Goal: Register for event/course

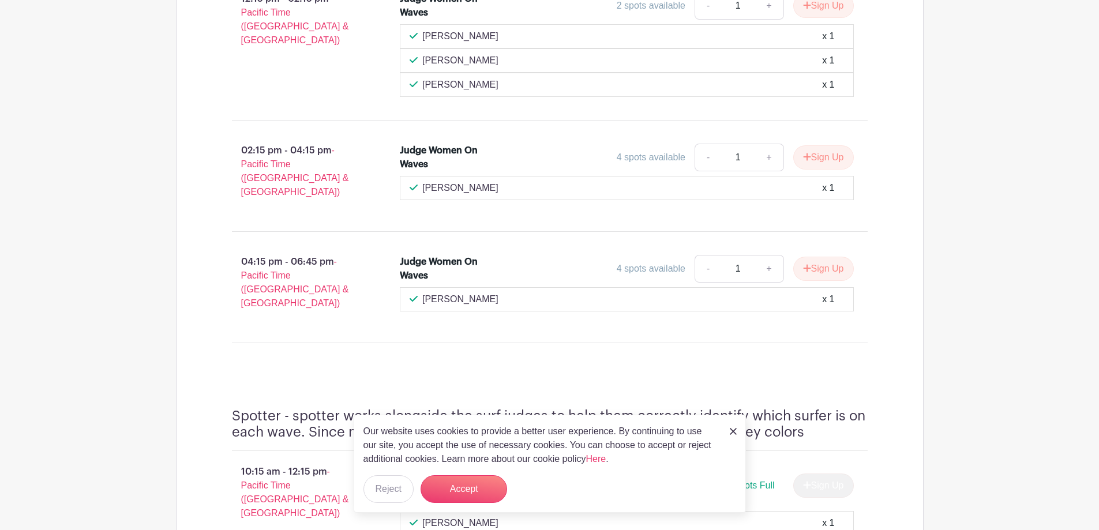
scroll to position [990, 0]
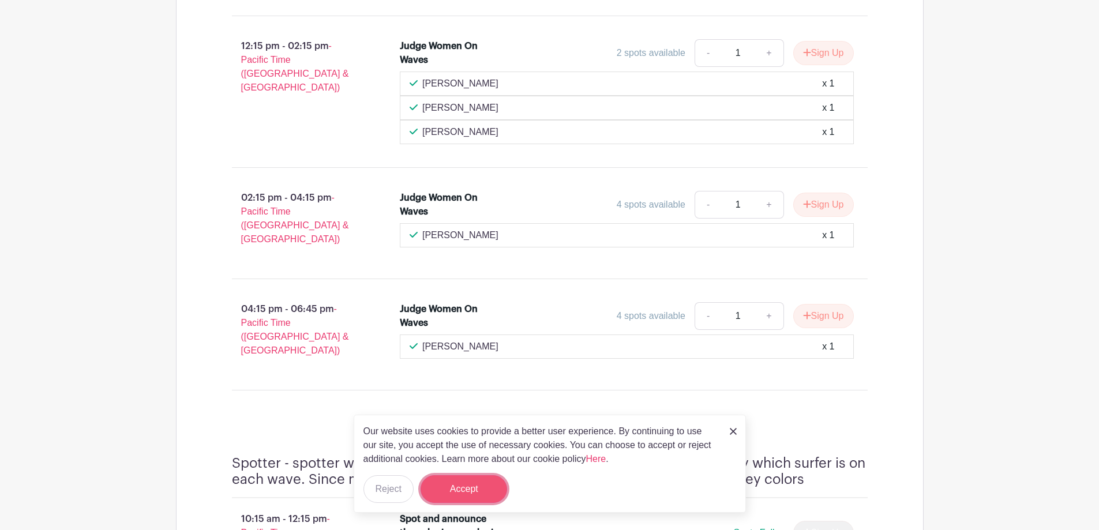
click at [454, 490] on button "Accept" at bounding box center [463, 489] width 87 height 28
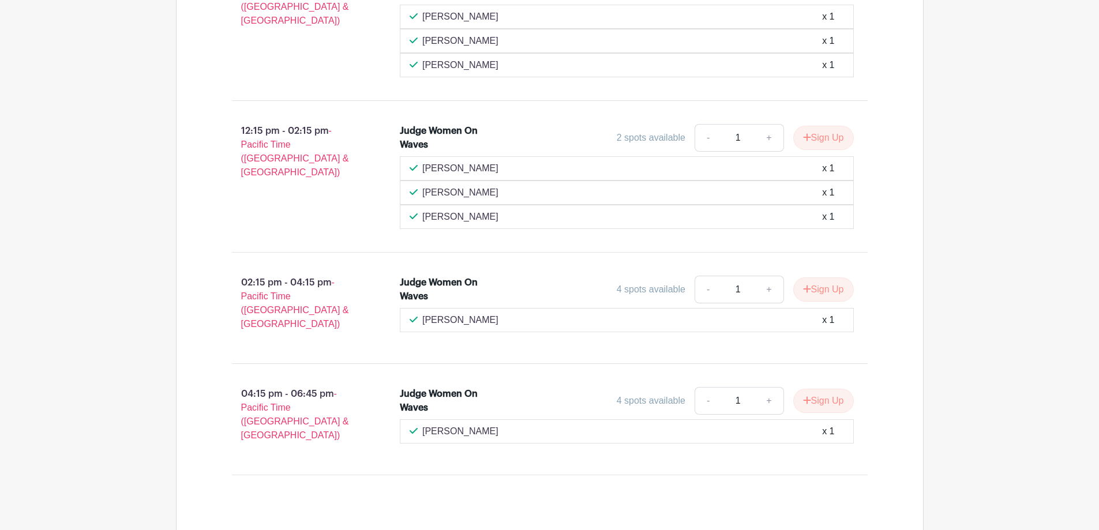
scroll to position [932, 0]
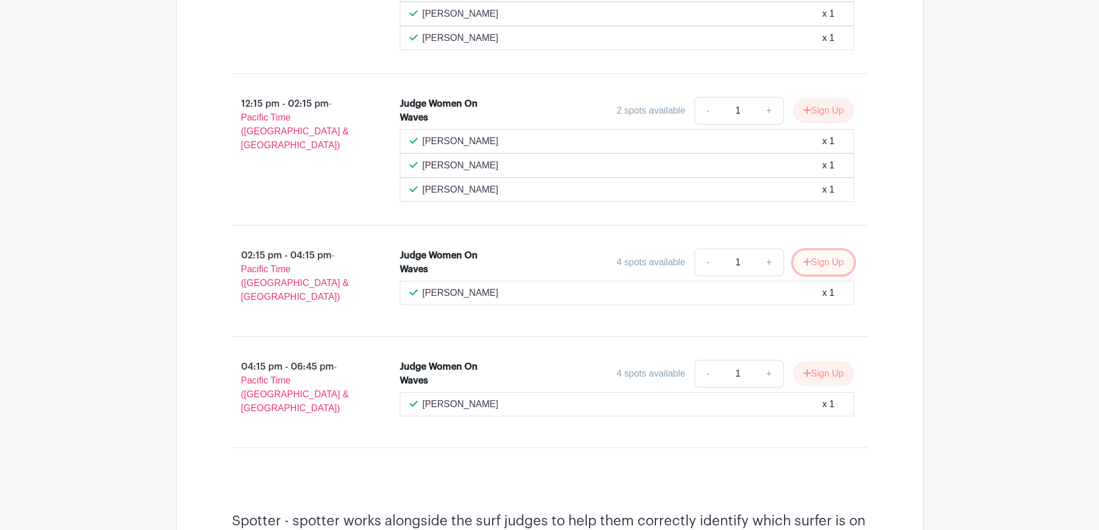
click at [807, 257] on icon "submit" at bounding box center [807, 261] width 8 height 9
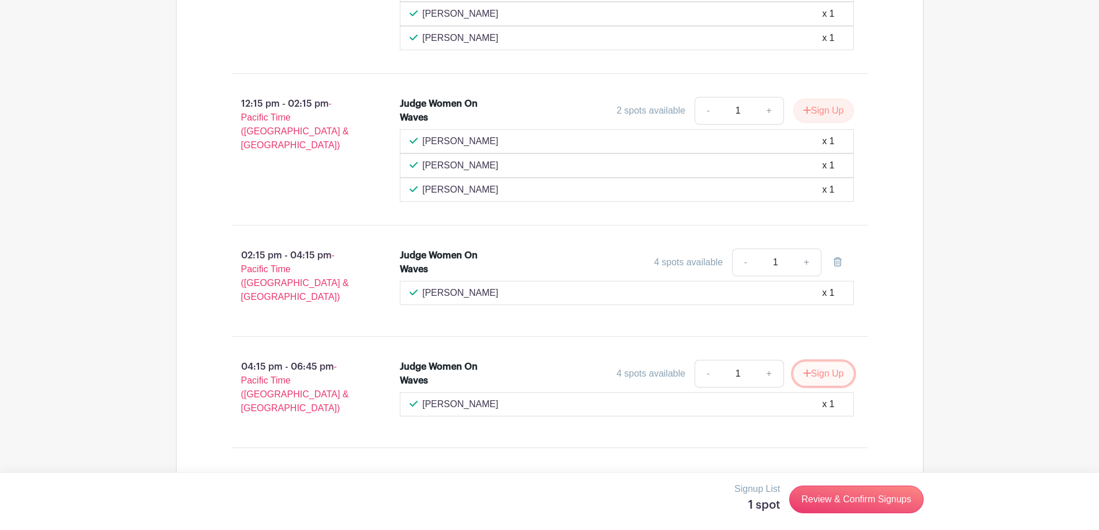
click at [827, 362] on button "Sign Up" at bounding box center [823, 374] width 61 height 24
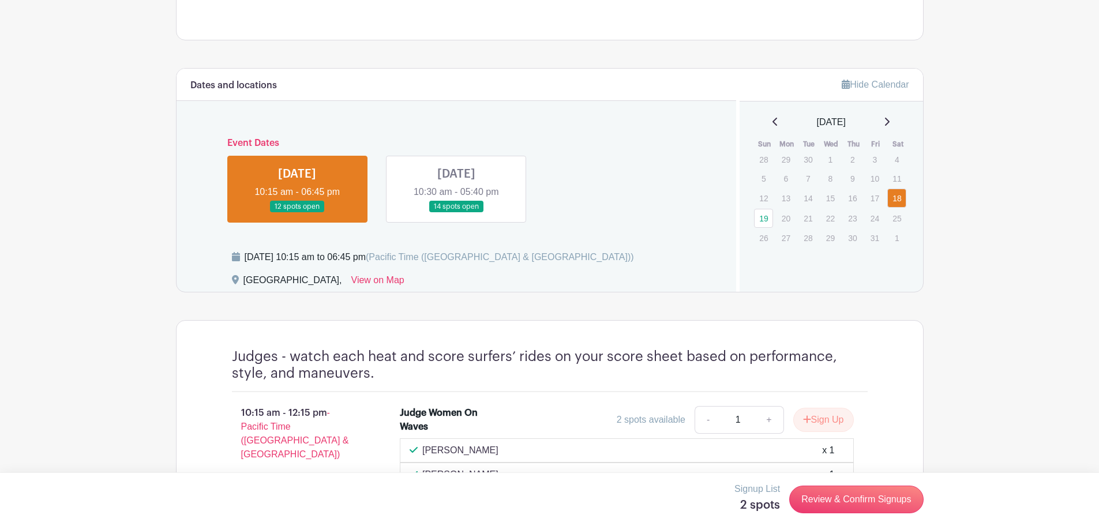
scroll to position [471, 0]
click at [456, 213] on link at bounding box center [456, 213] width 0 height 0
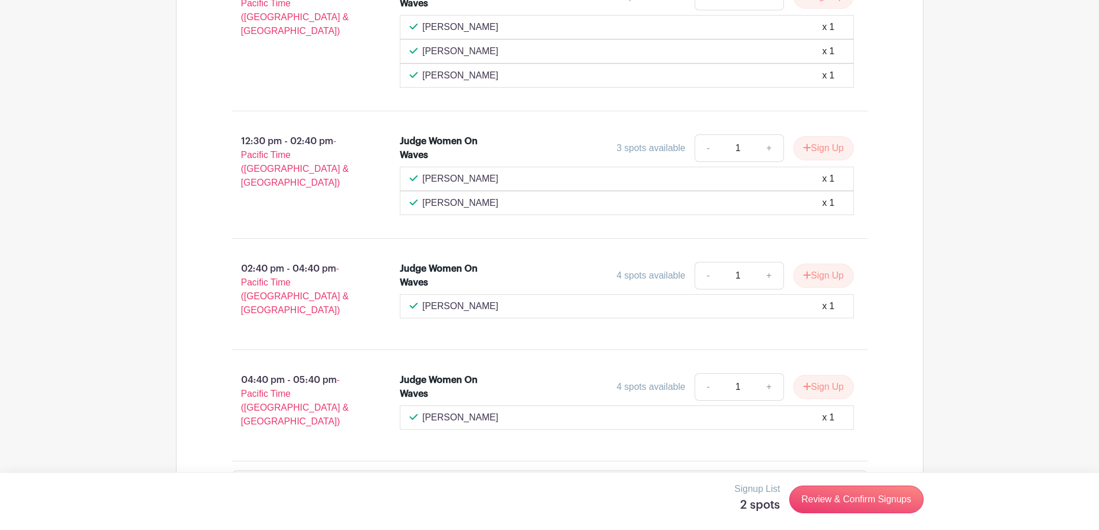
scroll to position [932, 0]
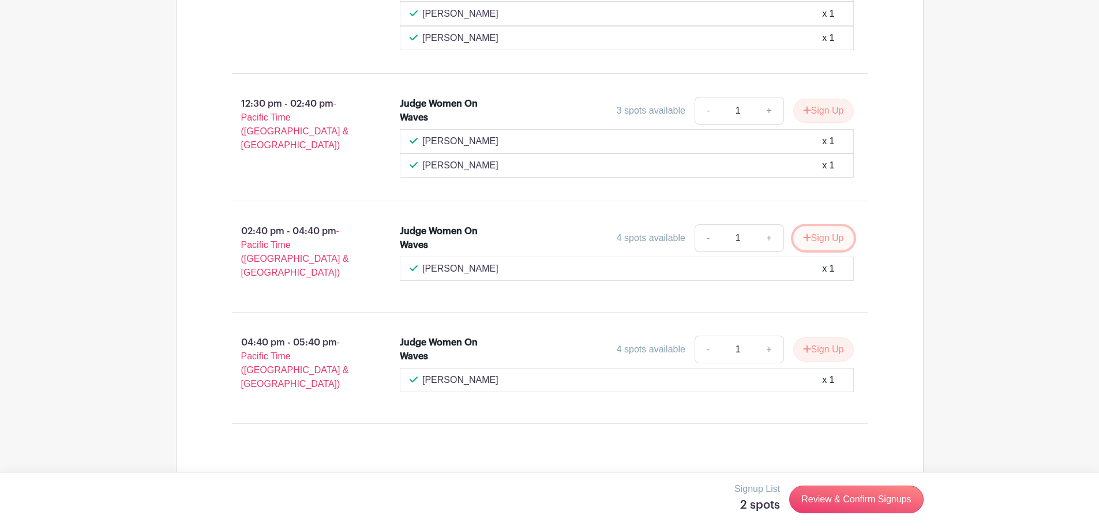
click at [818, 234] on button "Sign Up" at bounding box center [823, 238] width 61 height 24
click at [836, 343] on button "Sign Up" at bounding box center [823, 349] width 61 height 24
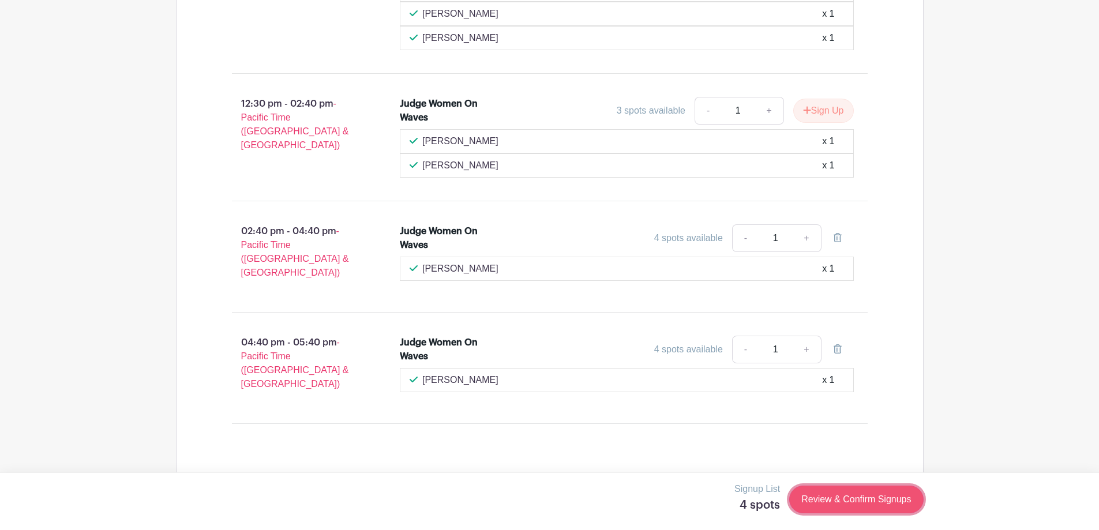
click at [851, 503] on link "Review & Confirm Signups" at bounding box center [856, 500] width 134 height 28
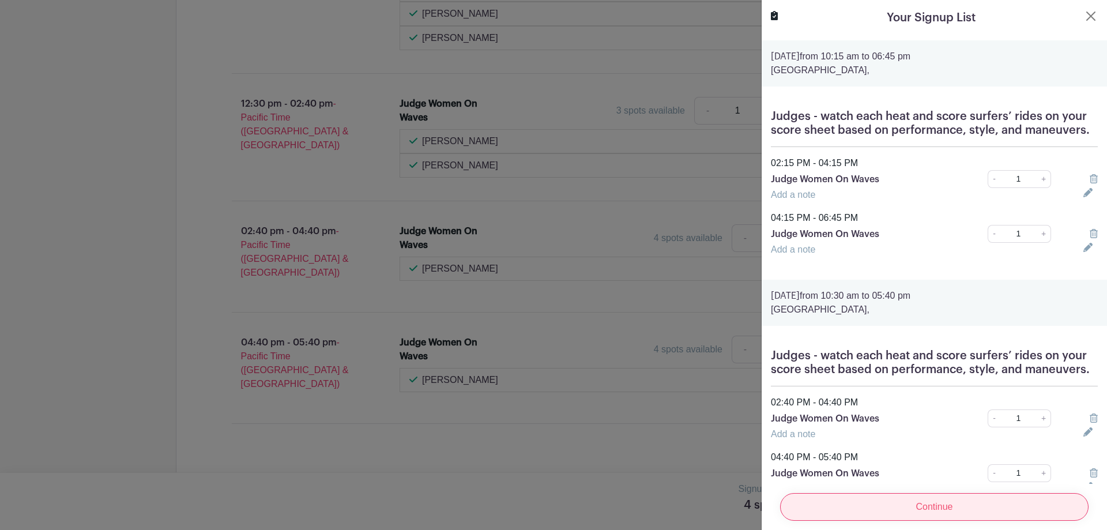
click at [922, 504] on input "Continue" at bounding box center [934, 507] width 309 height 28
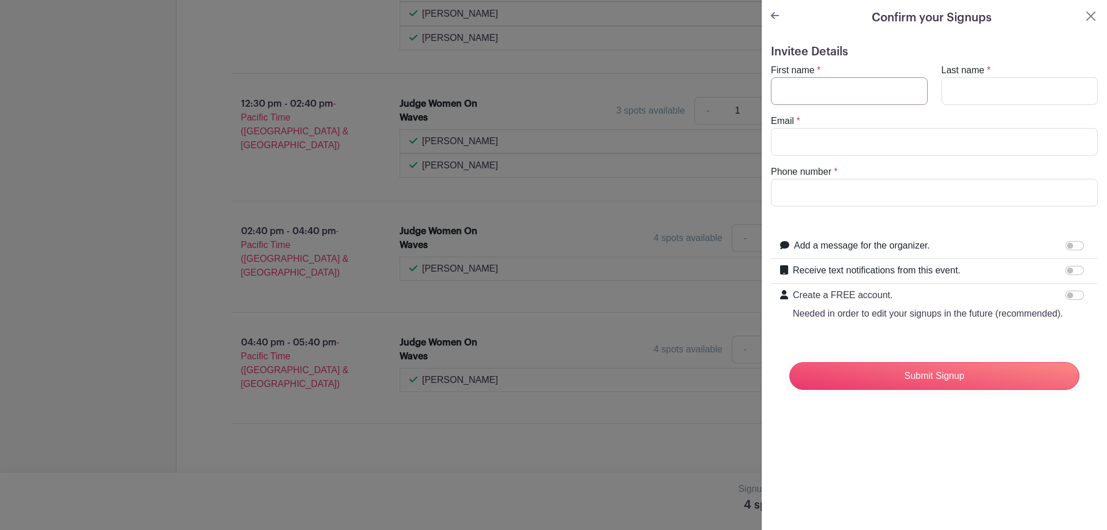
click at [801, 89] on input "First name" at bounding box center [849, 91] width 157 height 28
type input "Syda"
type input "Cogliati"
type input "[EMAIL_ADDRESS][DOMAIN_NAME]"
click at [843, 198] on input "8314257702" at bounding box center [934, 193] width 327 height 28
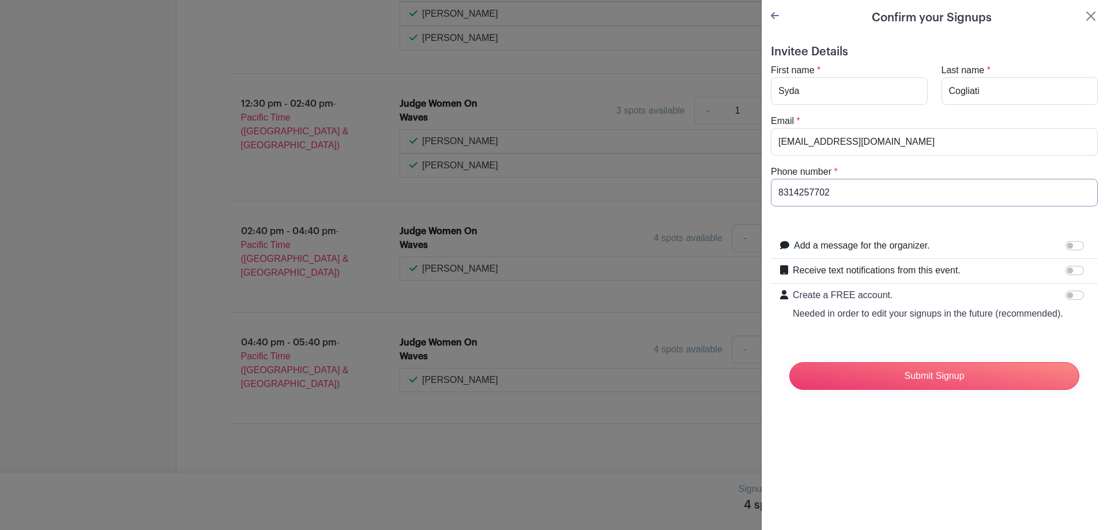
type input "8313319815"
click at [908, 390] on input "Submit Signup" at bounding box center [935, 376] width 290 height 28
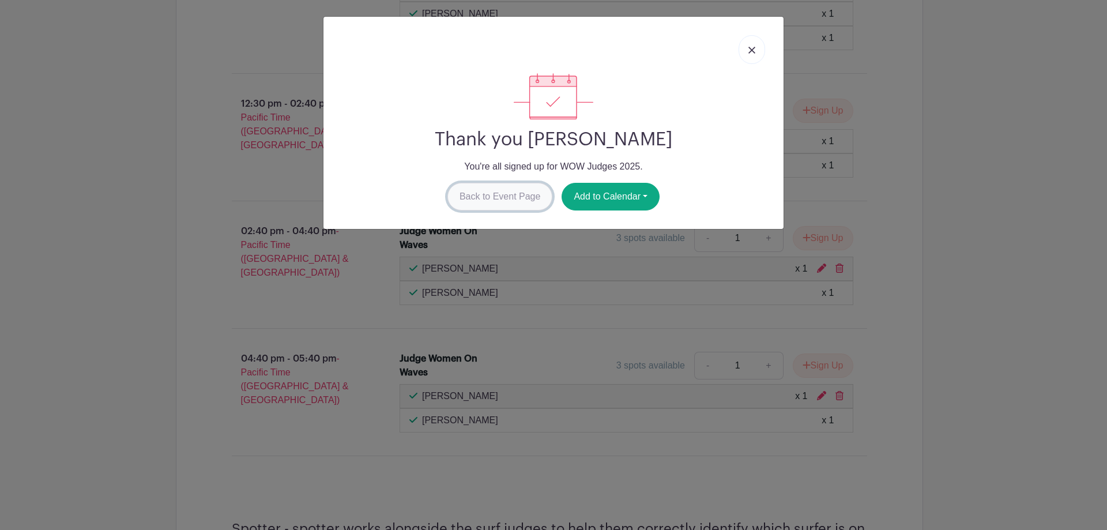
click at [479, 195] on link "Back to Event Page" at bounding box center [501, 197] width 106 height 28
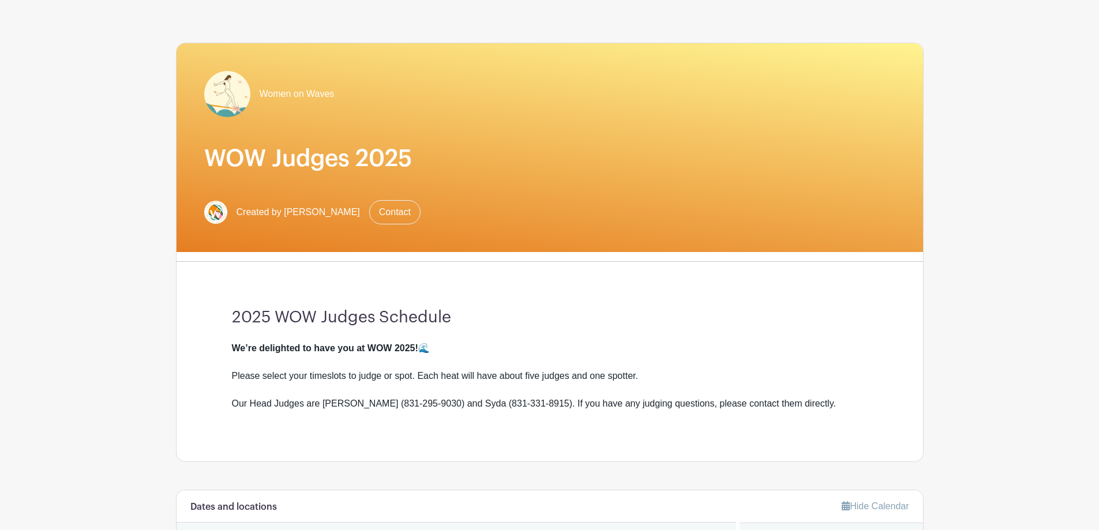
scroll to position [0, 0]
